Goal: Task Accomplishment & Management: Use online tool/utility

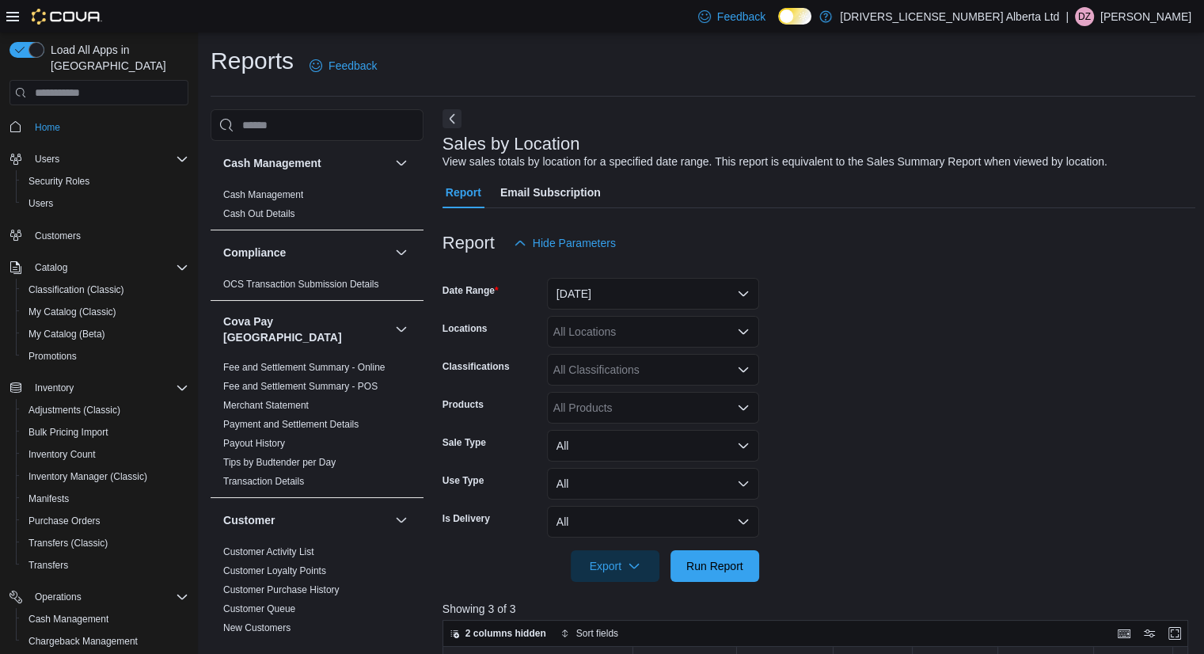
scroll to position [155, 0]
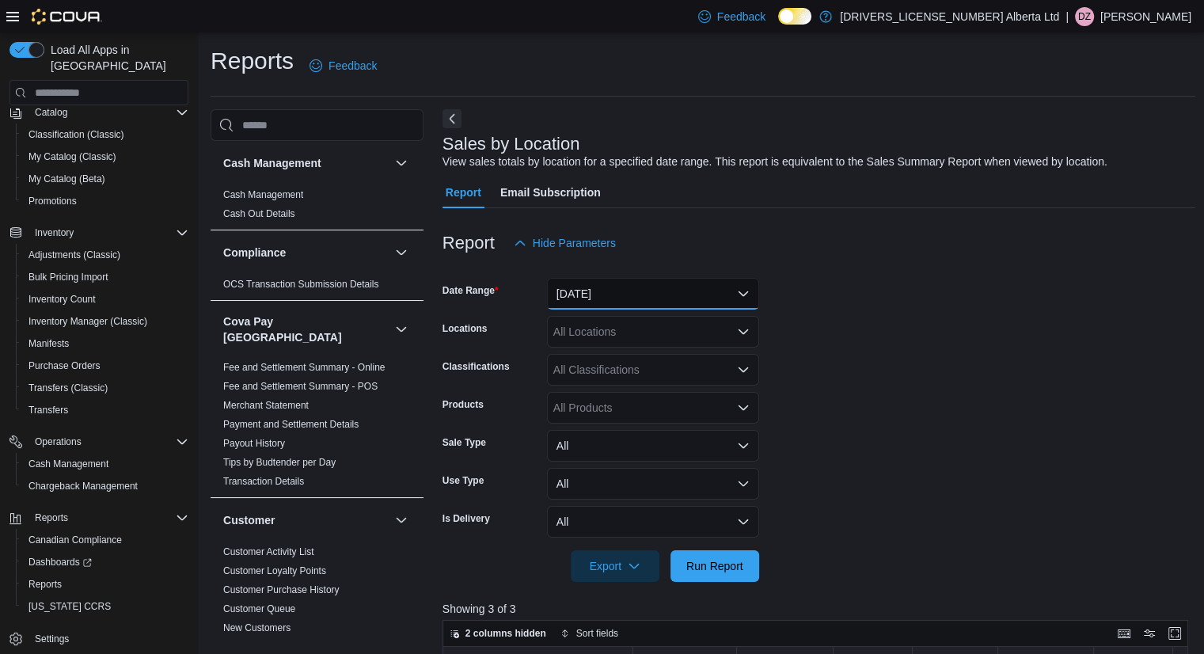
click at [730, 297] on button "[DATE]" at bounding box center [653, 294] width 212 height 32
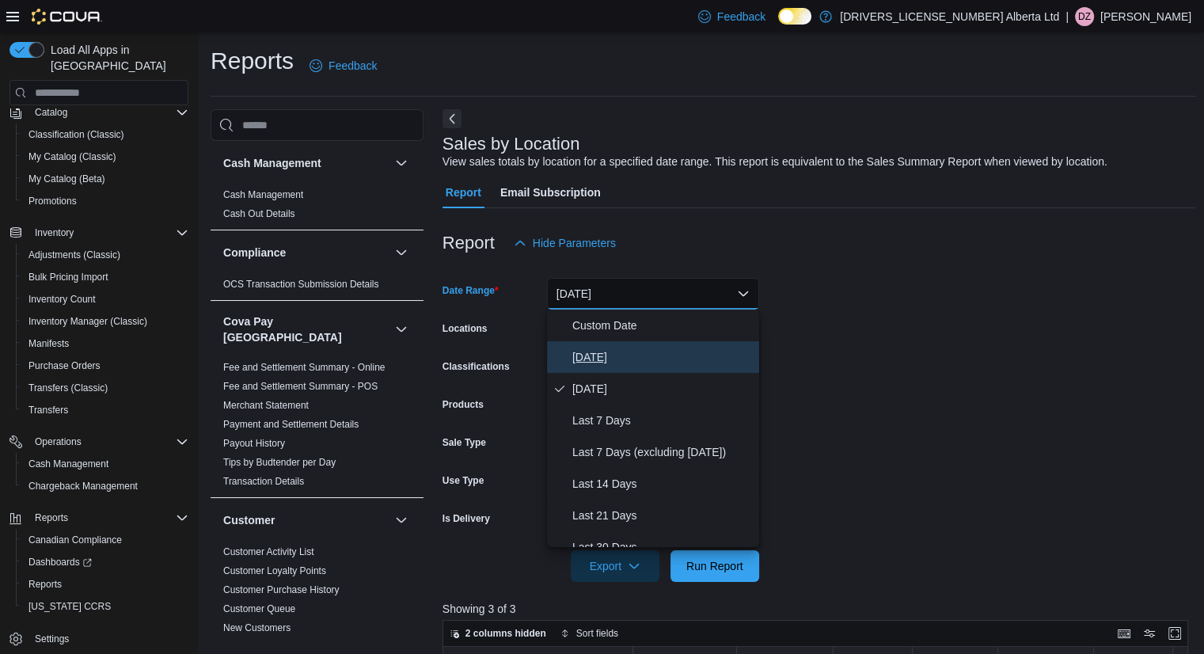
click at [573, 356] on span "[DATE]" at bounding box center [663, 357] width 181 height 19
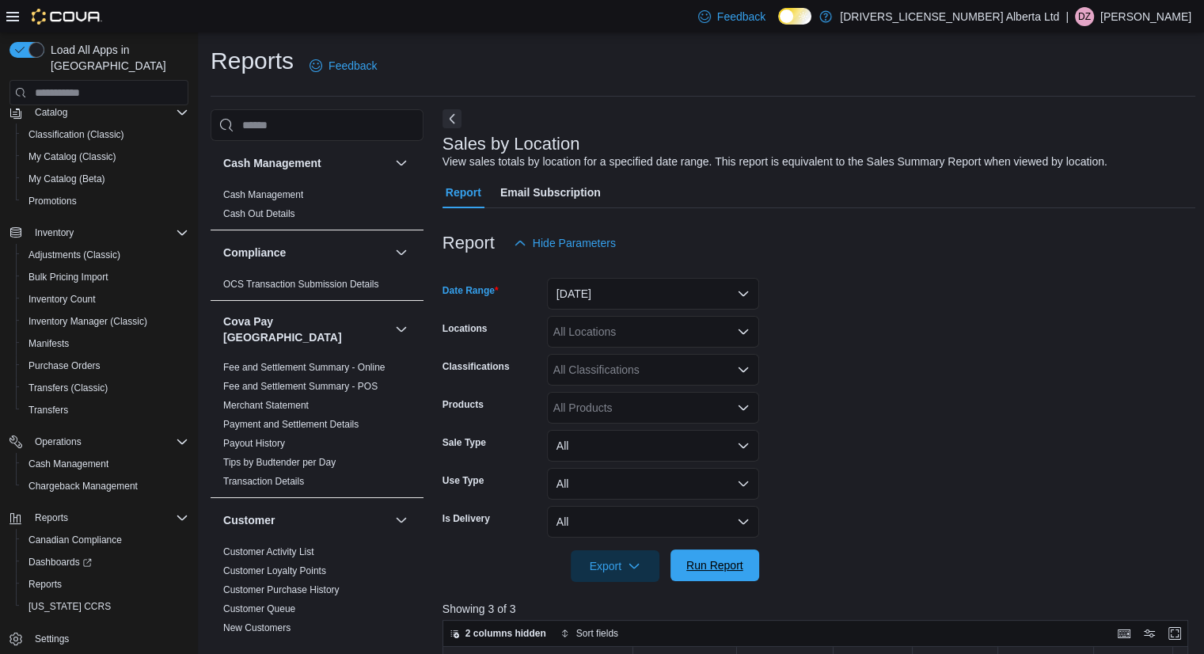
click at [721, 558] on span "Run Report" at bounding box center [715, 565] width 57 height 16
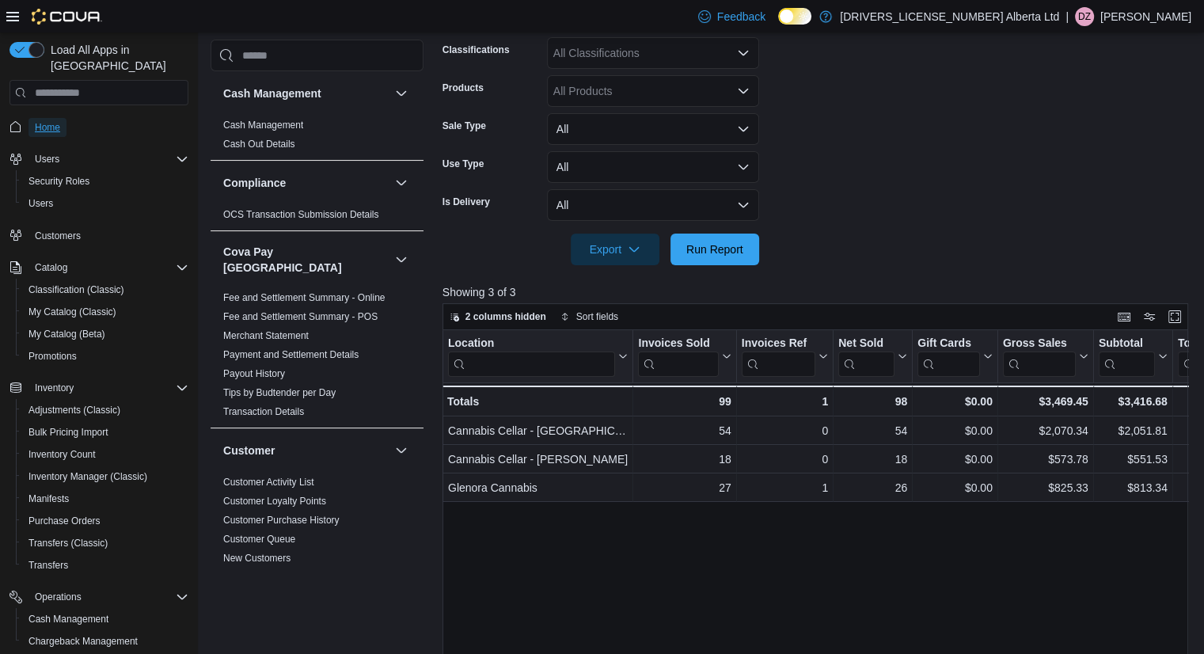
click at [55, 121] on span "Home" at bounding box center [47, 127] width 25 height 13
